Goal: Task Accomplishment & Management: Manage account settings

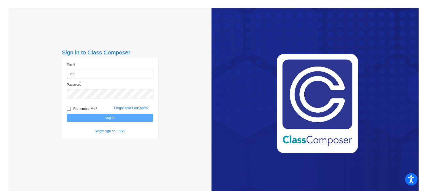
type input "[EMAIL_ADDRESS][DOMAIN_NAME]"
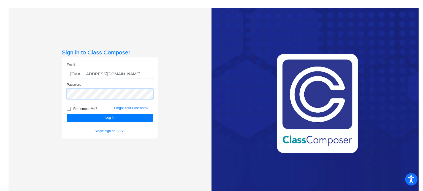
click at [67, 114] on button "Log In" at bounding box center [110, 118] width 86 height 8
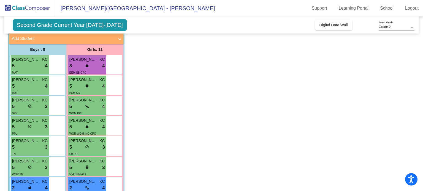
scroll to position [36, 0]
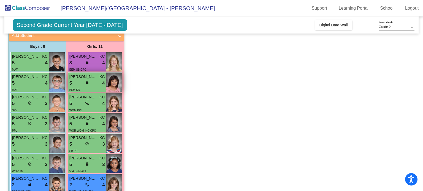
click at [87, 81] on span "lock" at bounding box center [87, 83] width 4 height 4
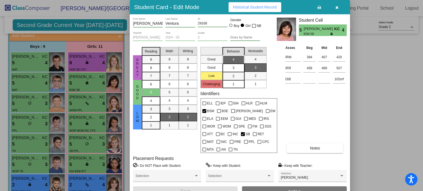
click at [92, 59] on div at bounding box center [211, 95] width 423 height 191
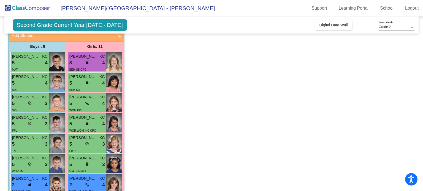
click at [92, 59] on div "8 lock do_not_disturb_alt 4" at bounding box center [86, 62] width 35 height 7
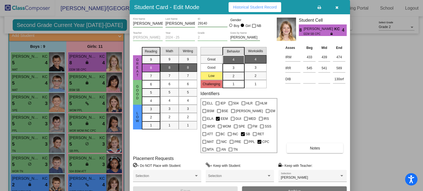
click at [96, 122] on div at bounding box center [211, 95] width 423 height 191
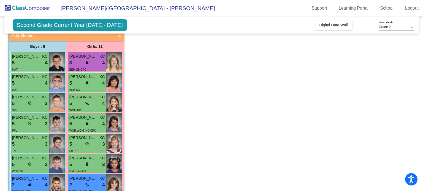
click at [96, 122] on div "5 lock do_not_disturb_alt 4" at bounding box center [86, 124] width 35 height 7
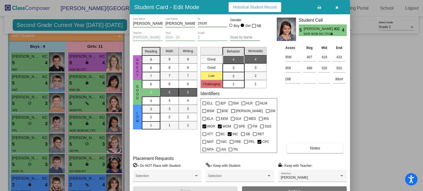
click at [95, 165] on div at bounding box center [211, 95] width 423 height 191
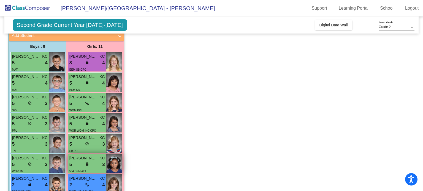
click at [93, 162] on div "5 lock do_not_disturb_alt 3" at bounding box center [86, 164] width 35 height 7
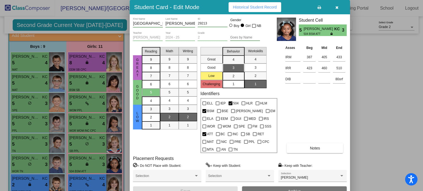
click at [336, 7] on icon "button" at bounding box center [336, 8] width 3 height 4
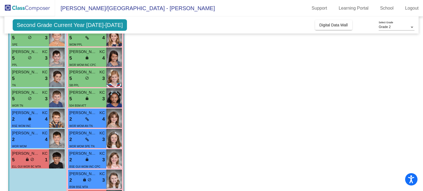
scroll to position [128, 0]
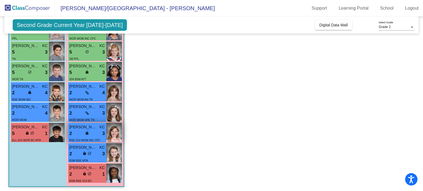
click at [95, 132] on div "2 lock do_not_disturb_alt 3" at bounding box center [86, 133] width 35 height 7
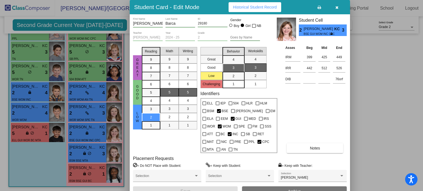
click at [337, 6] on icon "button" at bounding box center [336, 8] width 3 height 4
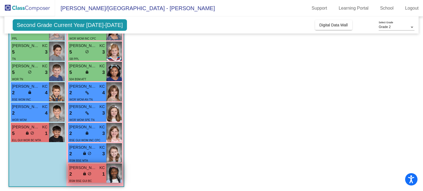
click at [92, 171] on div "2 lock do_not_disturb_alt 1" at bounding box center [86, 174] width 35 height 7
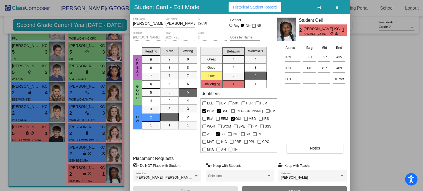
click at [337, 7] on icon "button" at bounding box center [336, 8] width 3 height 4
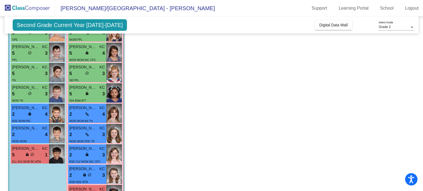
scroll to position [105, 0]
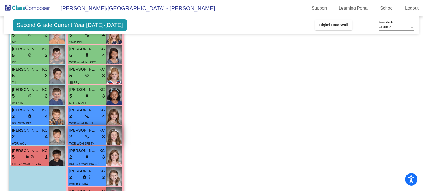
click at [89, 135] on div "2 lock do_not_disturb_alt 3" at bounding box center [86, 136] width 35 height 7
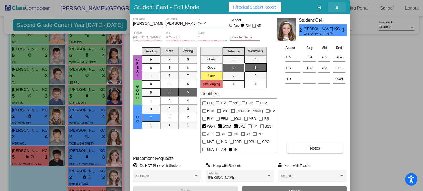
click at [337, 6] on icon "button" at bounding box center [336, 8] width 3 height 4
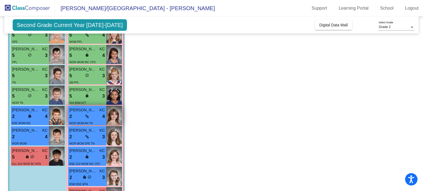
click at [95, 115] on div "2 lock do_not_disturb_alt 4" at bounding box center [86, 116] width 35 height 7
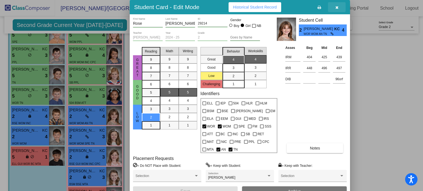
click at [336, 6] on icon "button" at bounding box center [336, 8] width 3 height 4
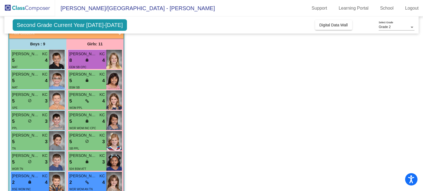
scroll to position [38, 0]
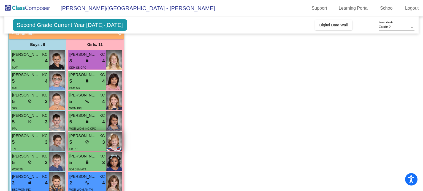
click at [94, 140] on div "5 lock do_not_disturb_alt 3" at bounding box center [86, 142] width 35 height 7
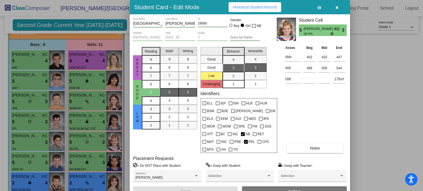
drag, startPoint x: 420, startPoint y: 40, endPoint x: 422, endPoint y: 48, distance: 8.2
click at [422, 48] on div at bounding box center [211, 95] width 423 height 191
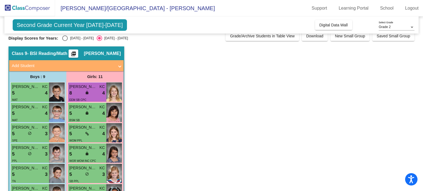
scroll to position [0, 0]
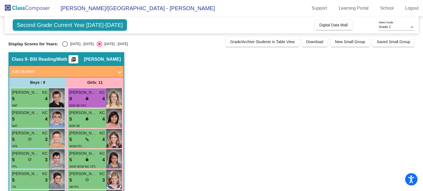
click at [160, 97] on app-classroom "Class 9 - BSI Reading/Math picture_as_pdf [PERSON_NAME] Add Student First Name …" at bounding box center [212, 186] width 406 height 269
